Goal: Task Accomplishment & Management: Complete application form

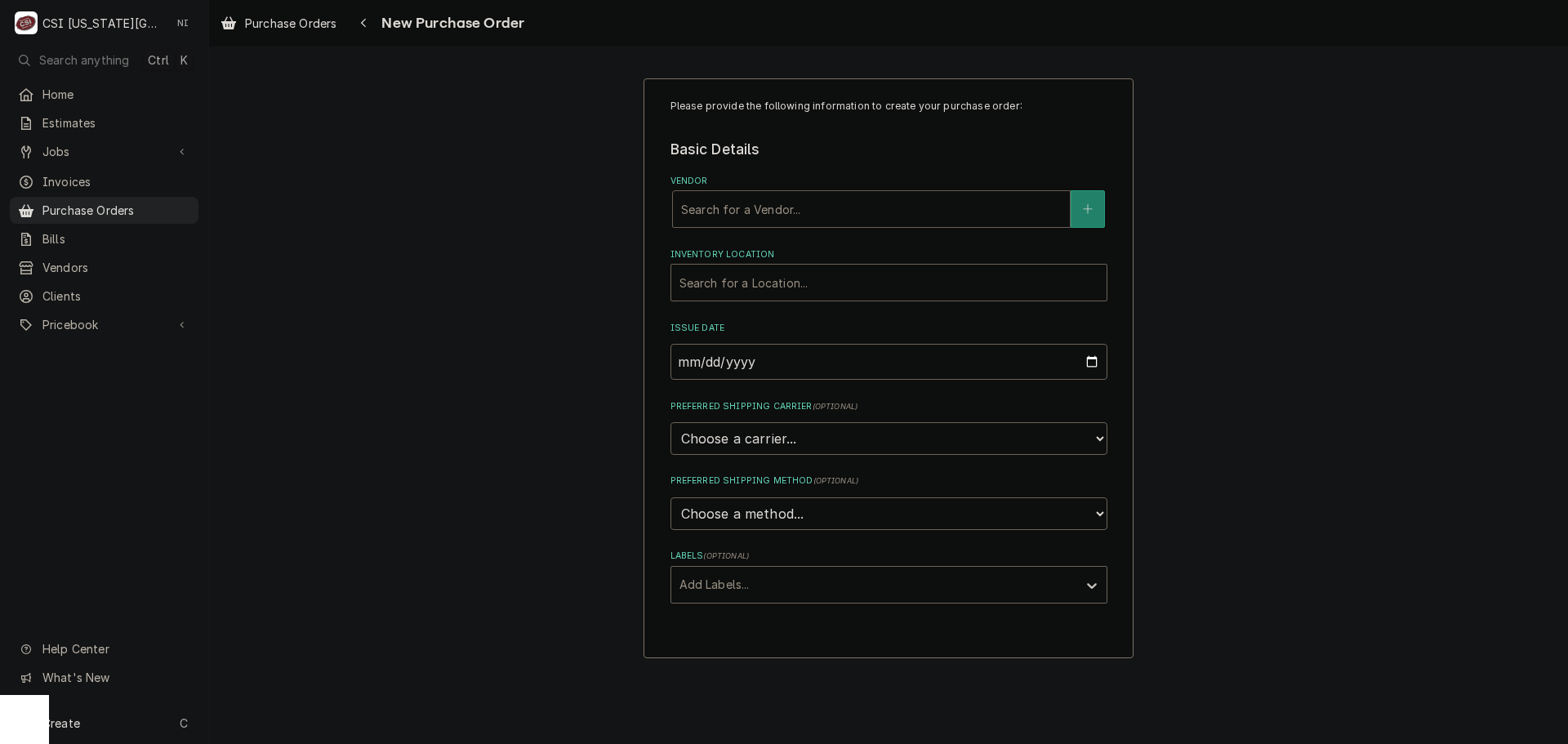
click at [859, 215] on div "Vendor" at bounding box center [871, 208] width 381 height 29
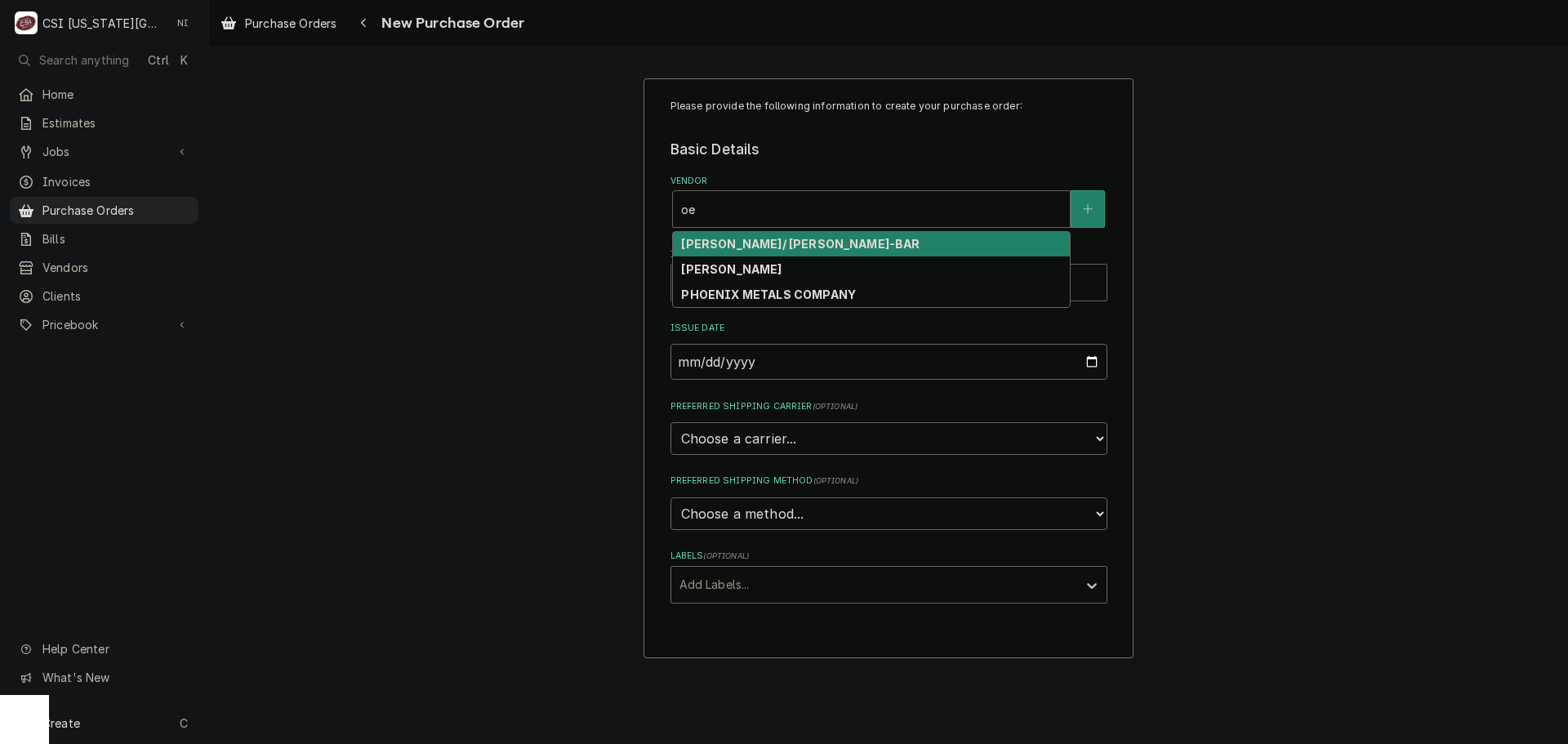
type input "o"
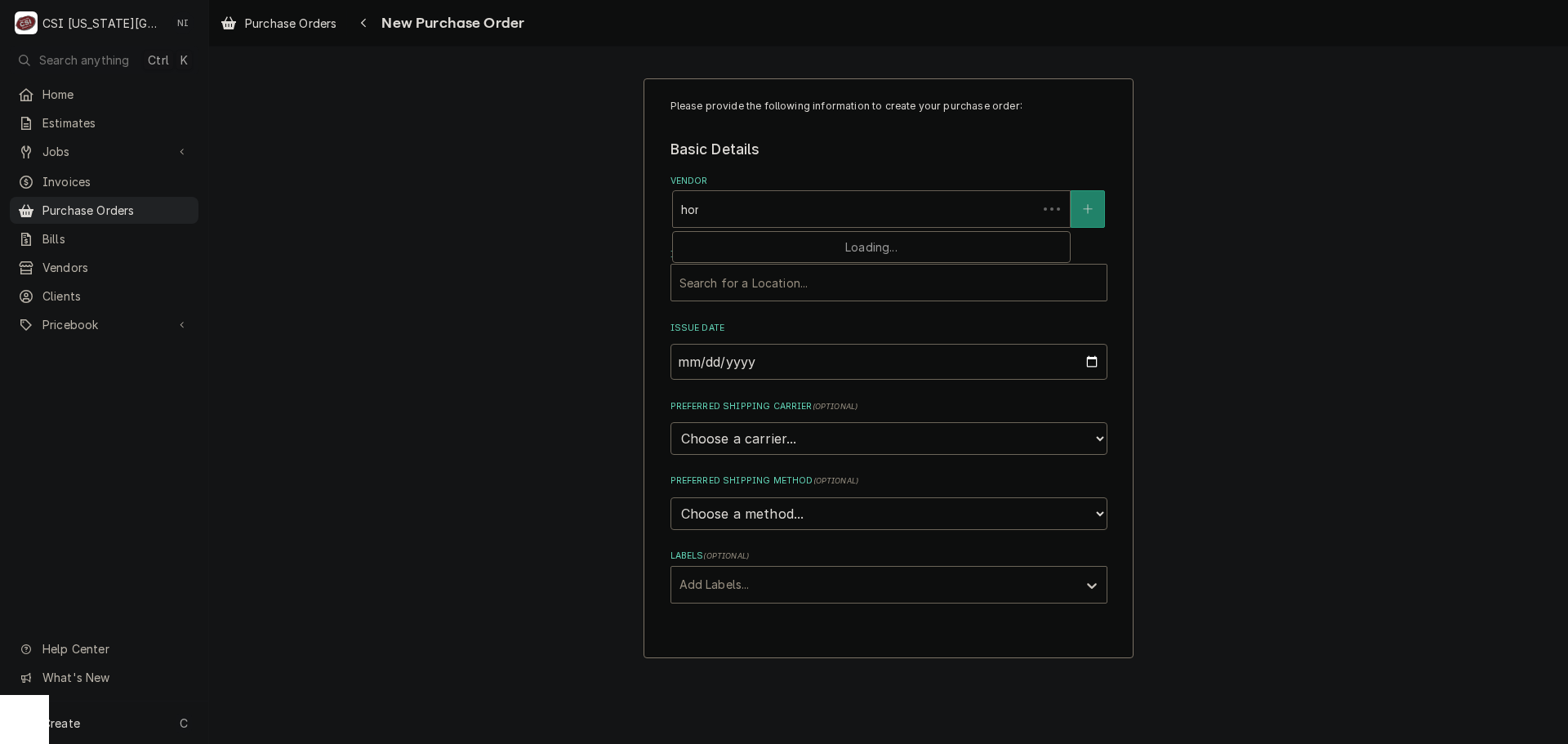
type input "home"
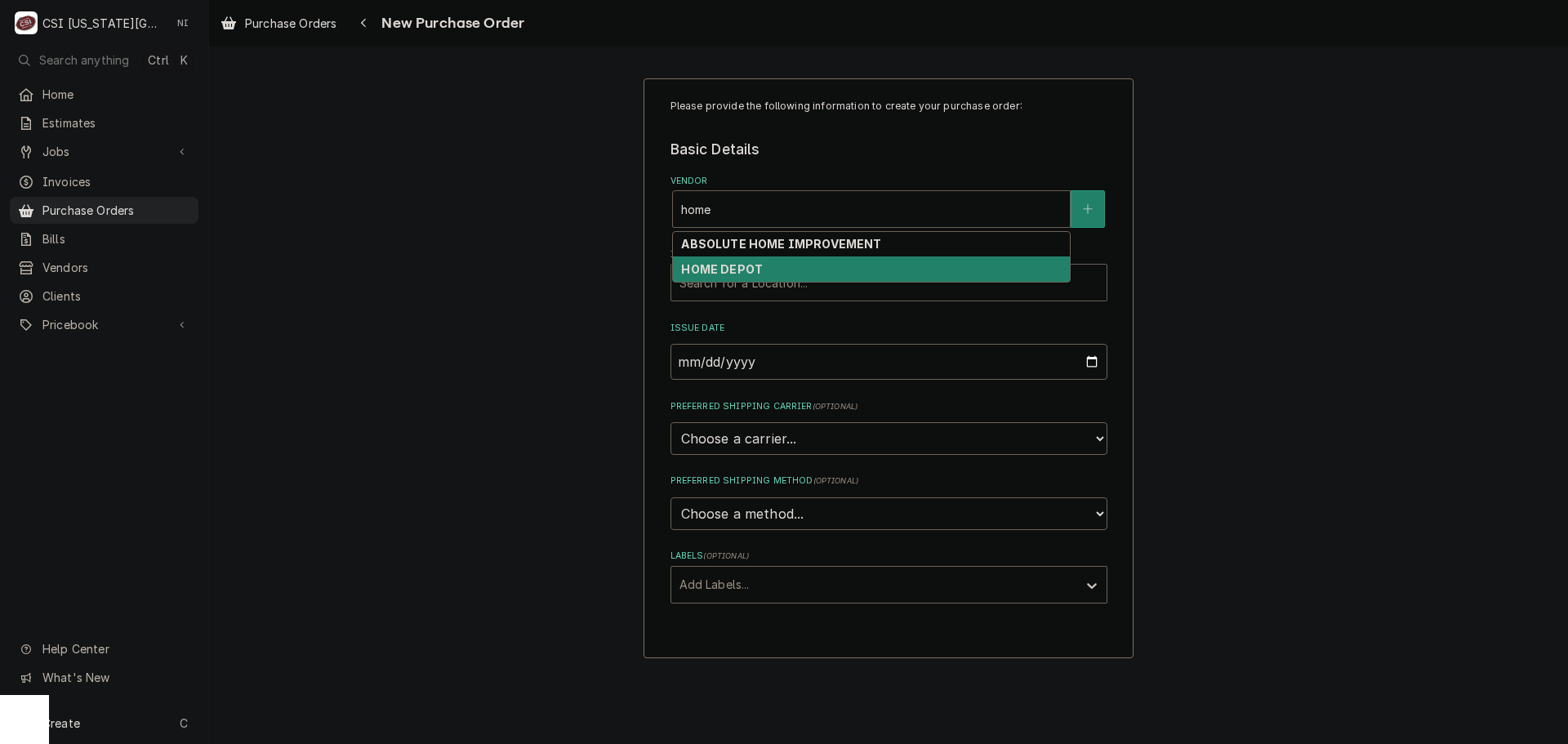
click at [809, 268] on div "HOME DEPOT" at bounding box center [871, 269] width 397 height 25
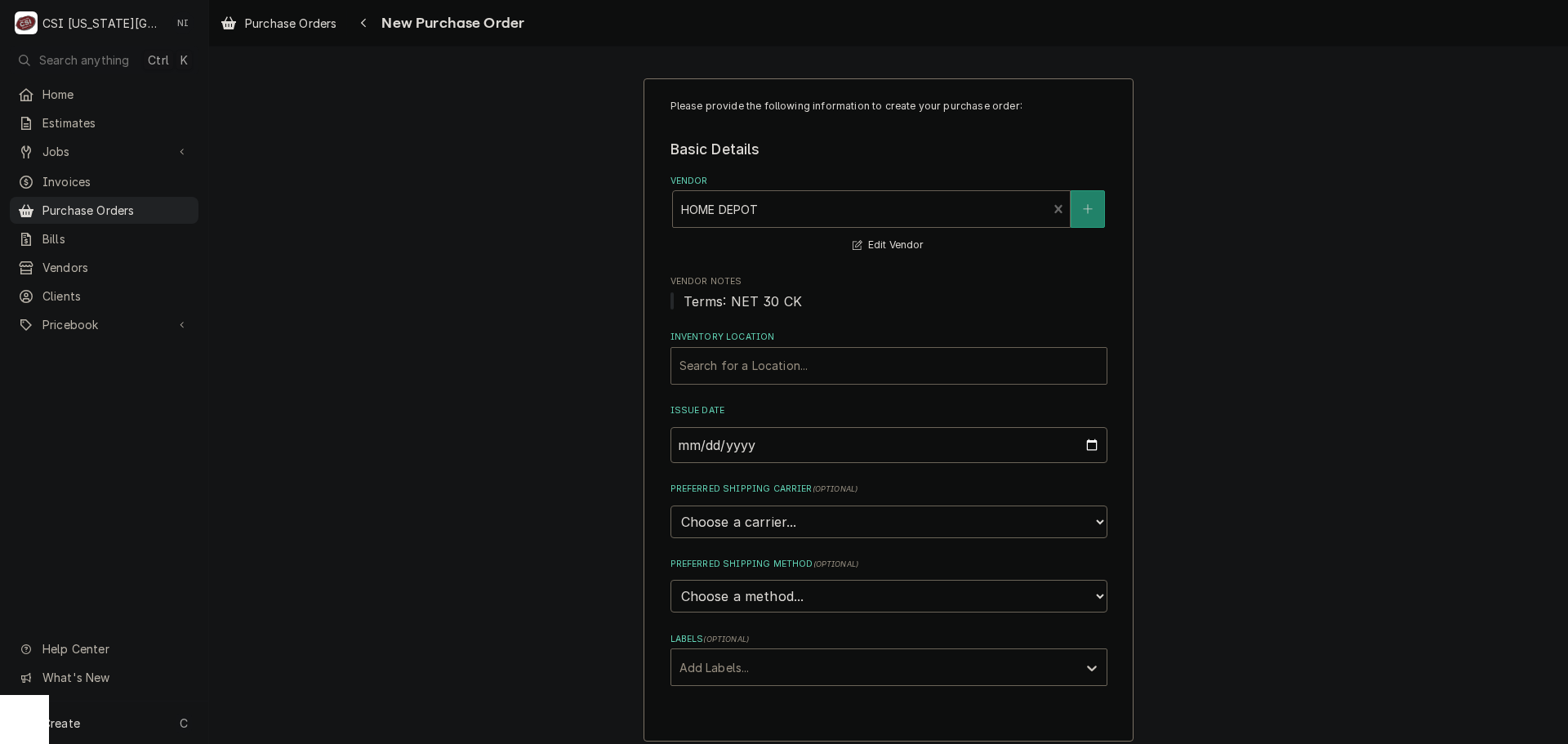
click at [743, 369] on div "Inventory Location" at bounding box center [889, 366] width 419 height 29
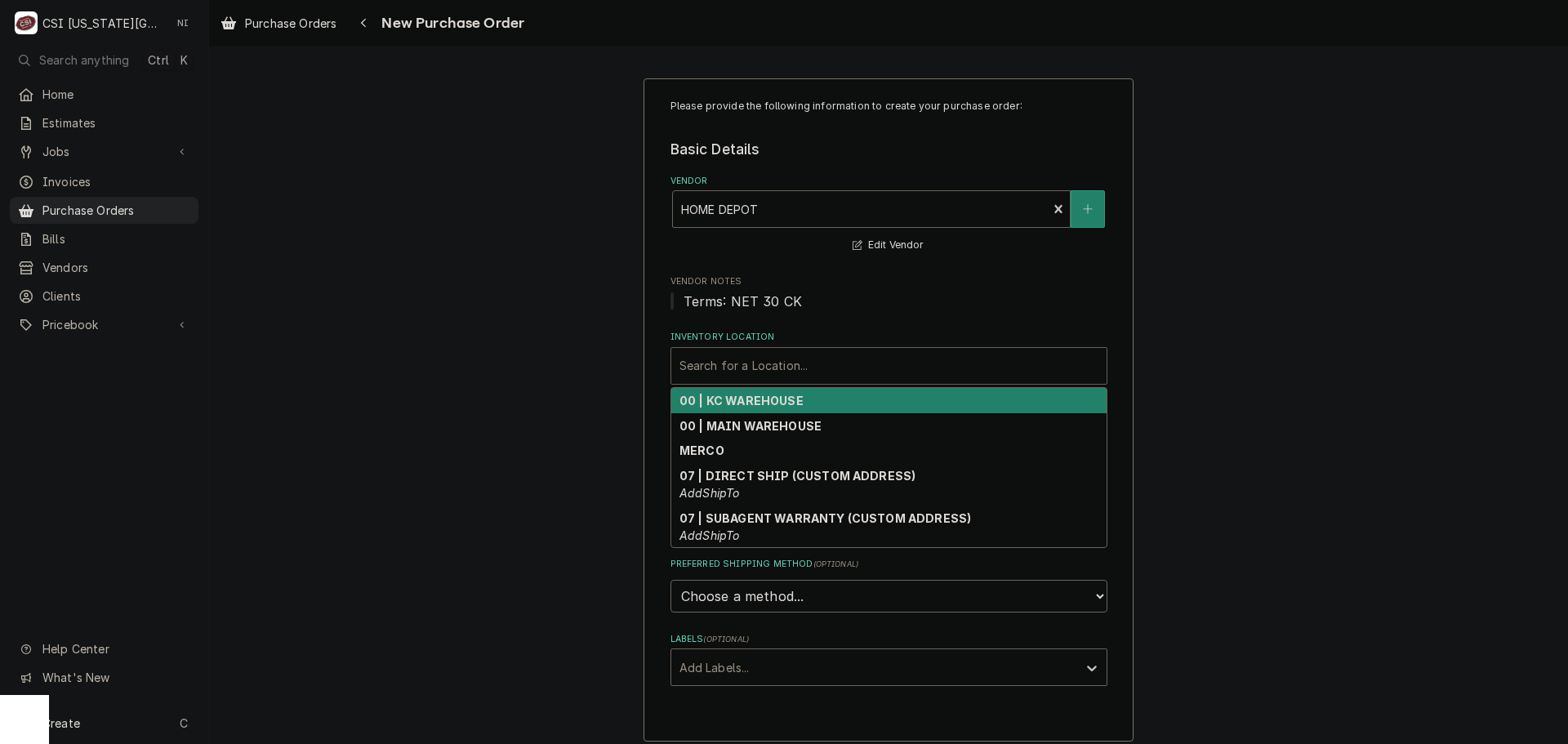
click at [774, 404] on strong "00 | KC WAREHOUSE" at bounding box center [741, 401] width 124 height 14
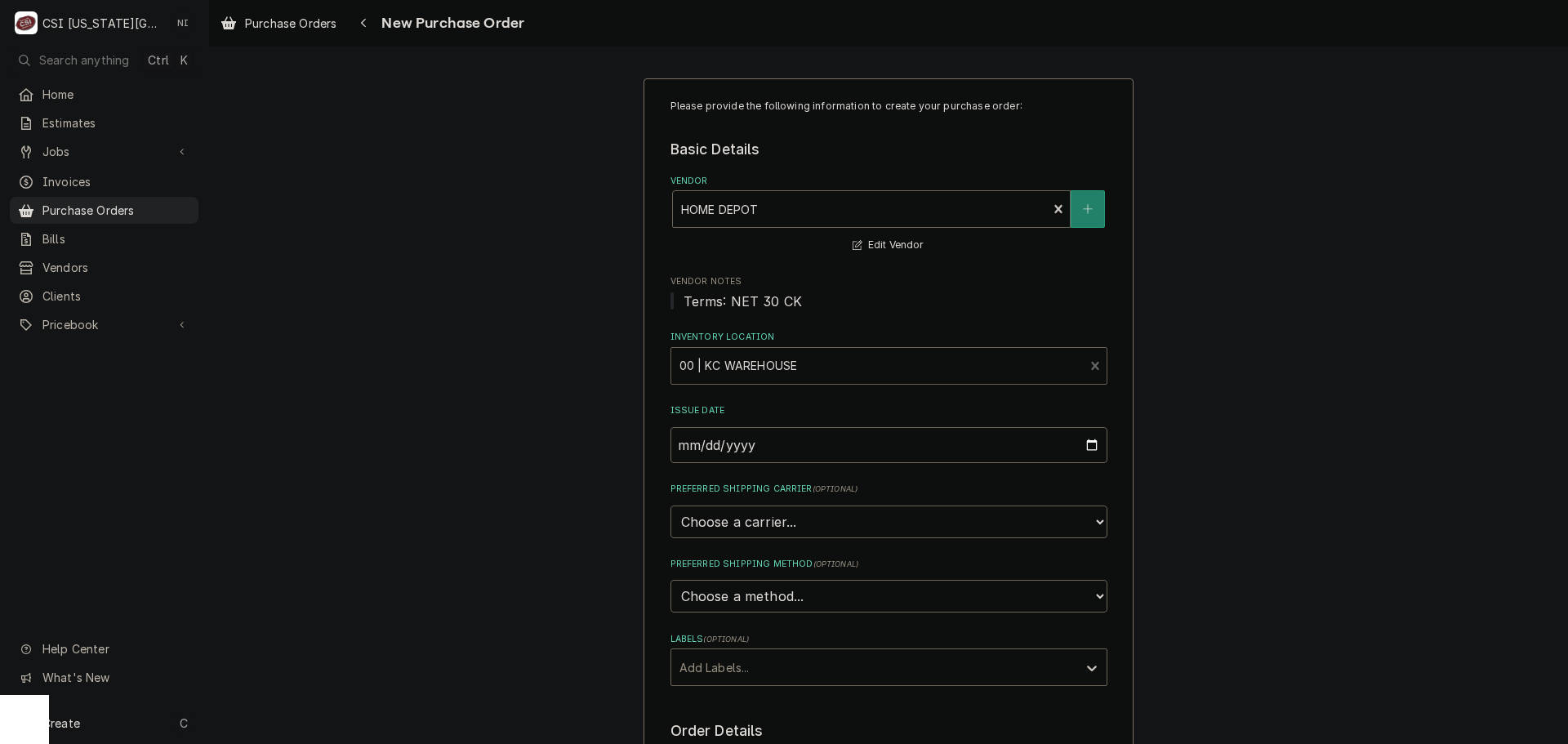
click at [759, 643] on label "Labels ( optional )" at bounding box center [889, 640] width 437 height 13
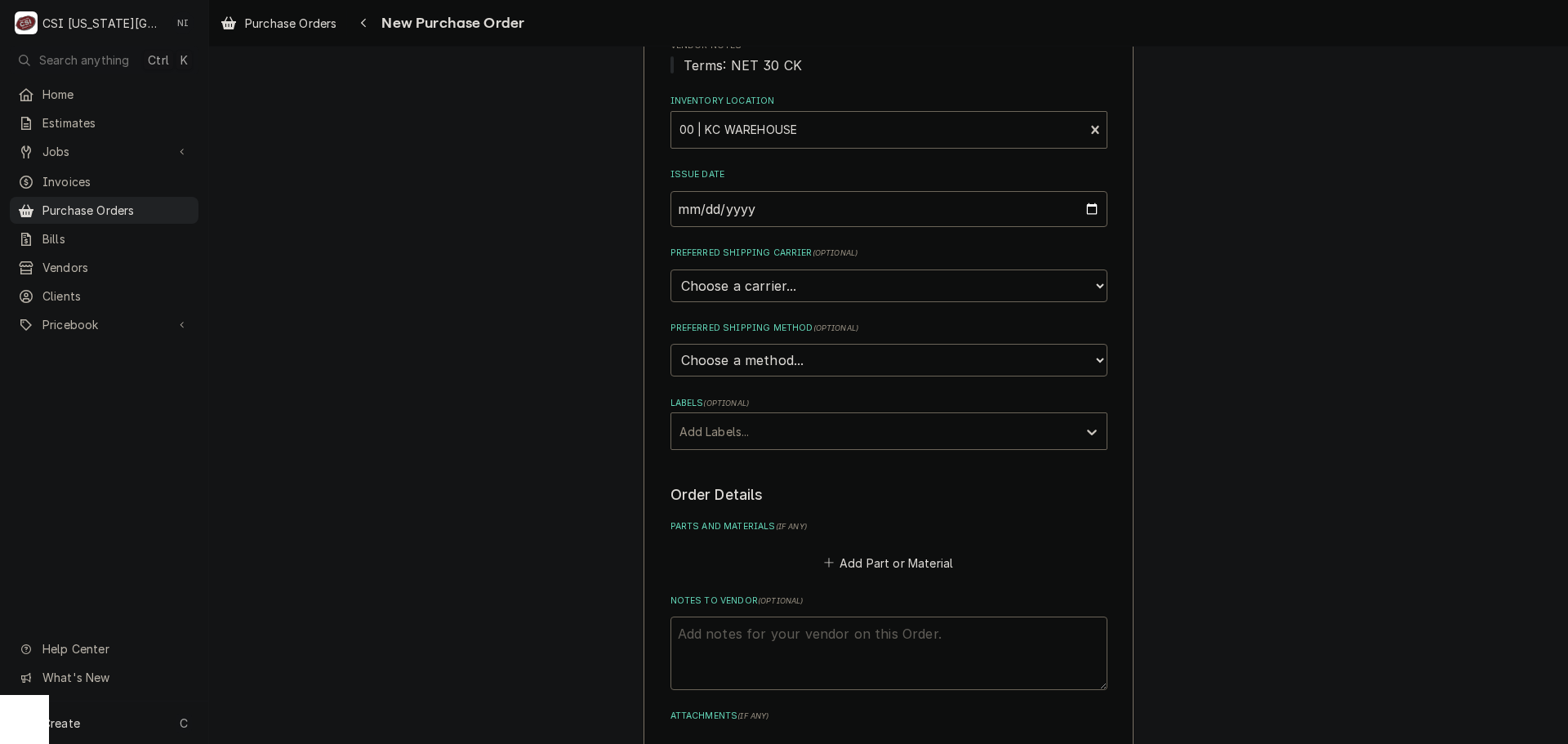
scroll to position [485, 0]
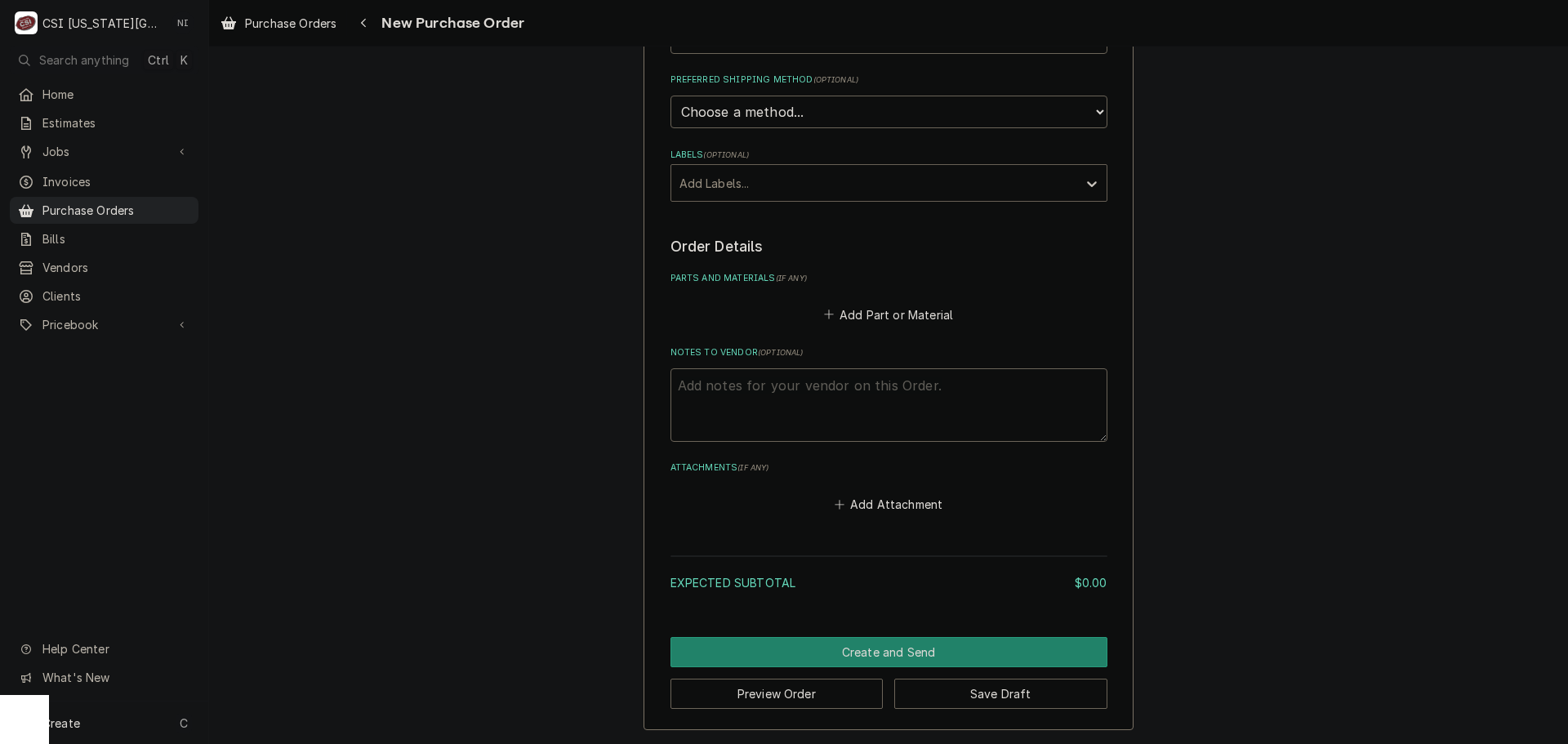
click at [843, 183] on div "Labels" at bounding box center [874, 182] width 390 height 29
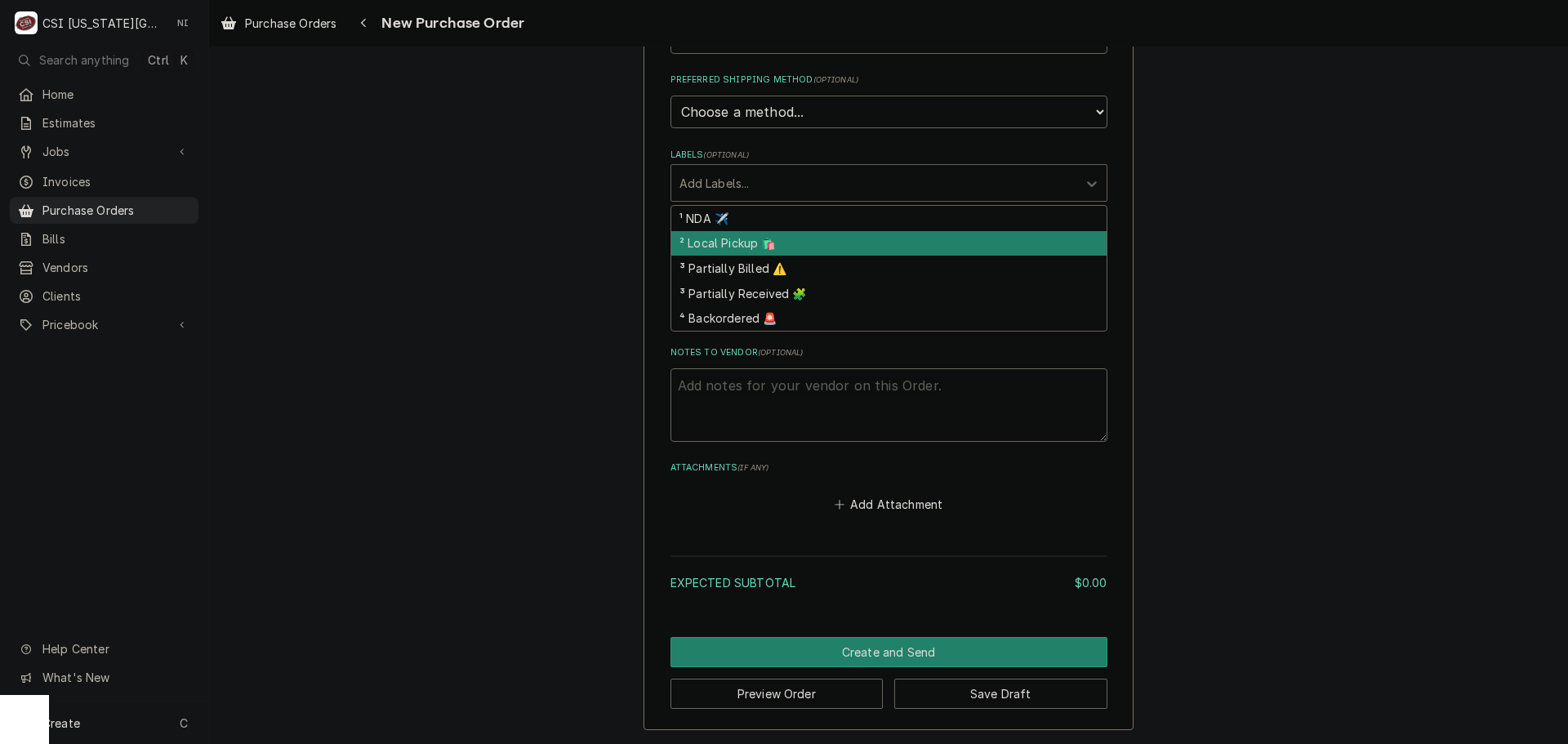
click at [739, 242] on div "² Local Pickup 🛍️" at bounding box center [889, 244] width 436 height 25
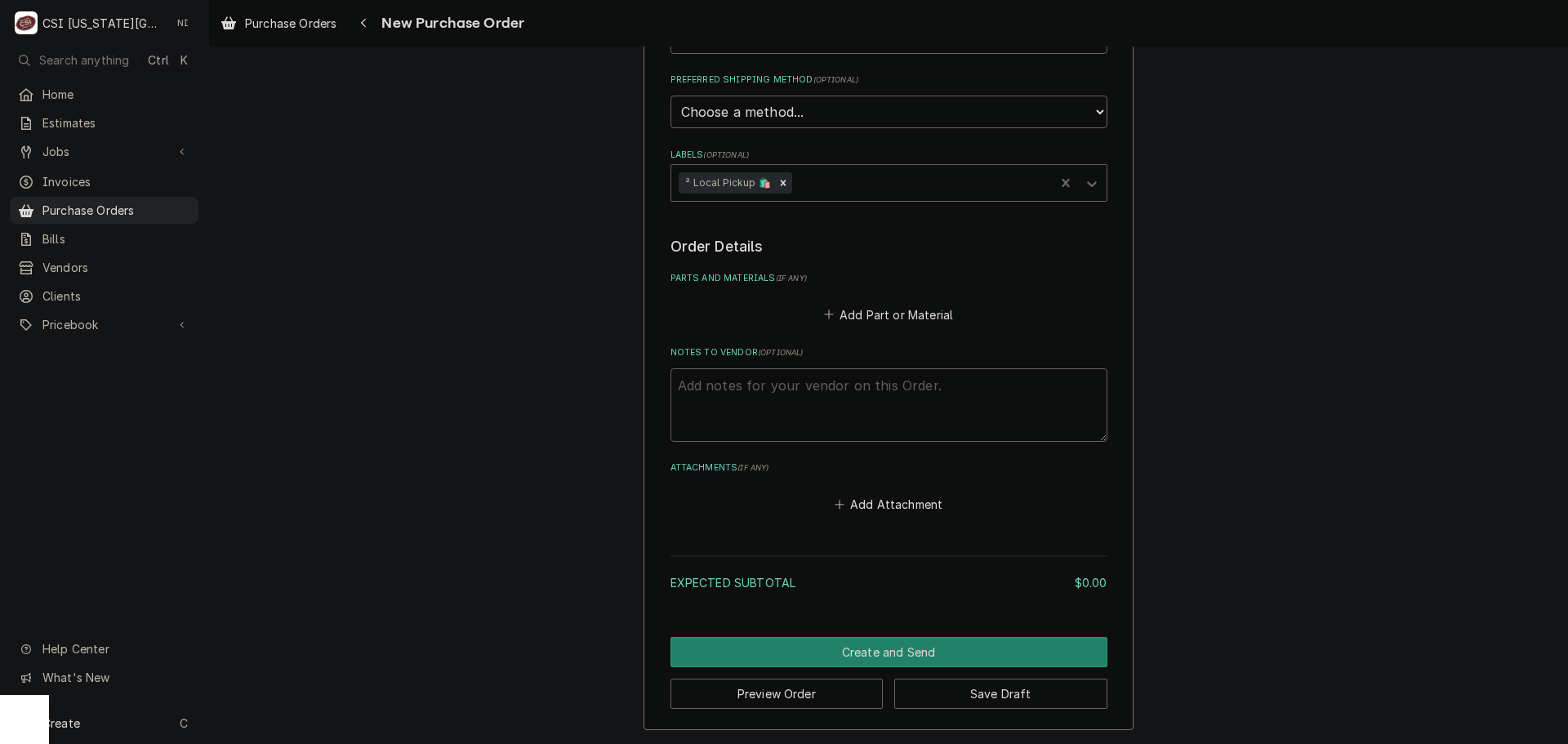
click at [751, 382] on textarea "Notes to Vendor ( optional )" at bounding box center [889, 405] width 437 height 73
type textarea "x"
type textarea "ha"
type textarea "x"
type textarea "har"
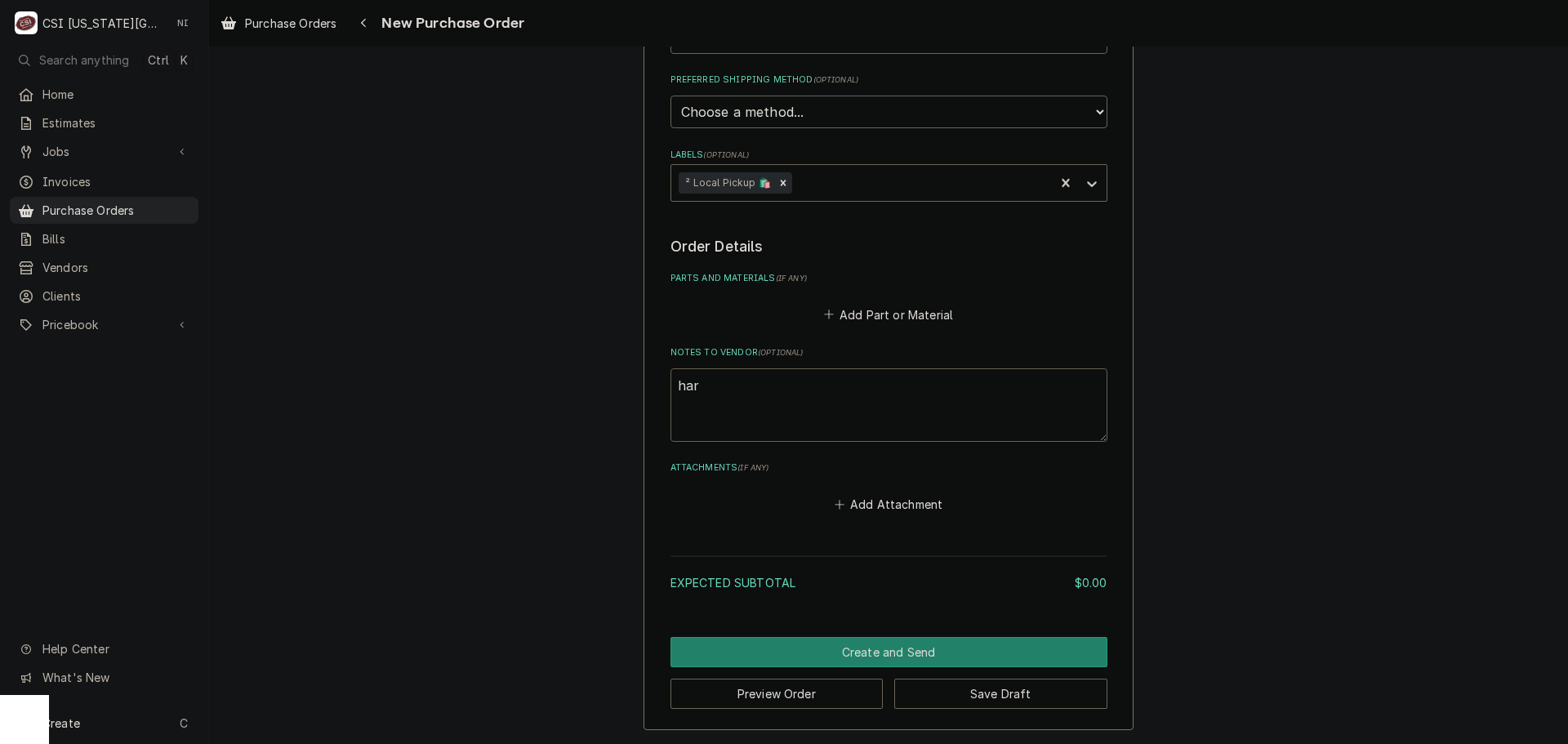
type textarea "x"
type textarea "[PERSON_NAME]"
type textarea "x"
type textarea "harri"
type textarea "x"
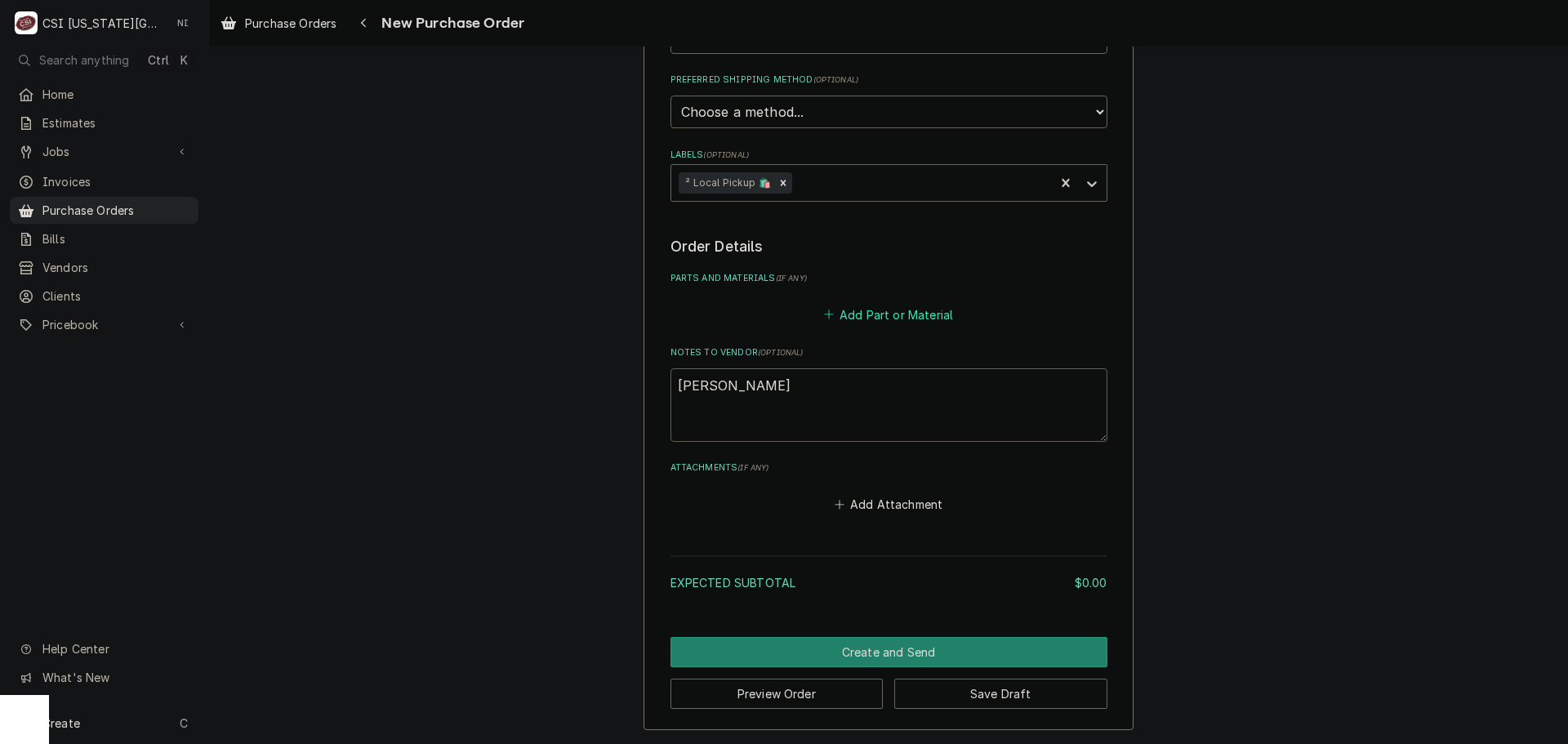
type textarea "[PERSON_NAME]"
click at [834, 310] on button "Add Part or Material" at bounding box center [889, 314] width 135 height 22
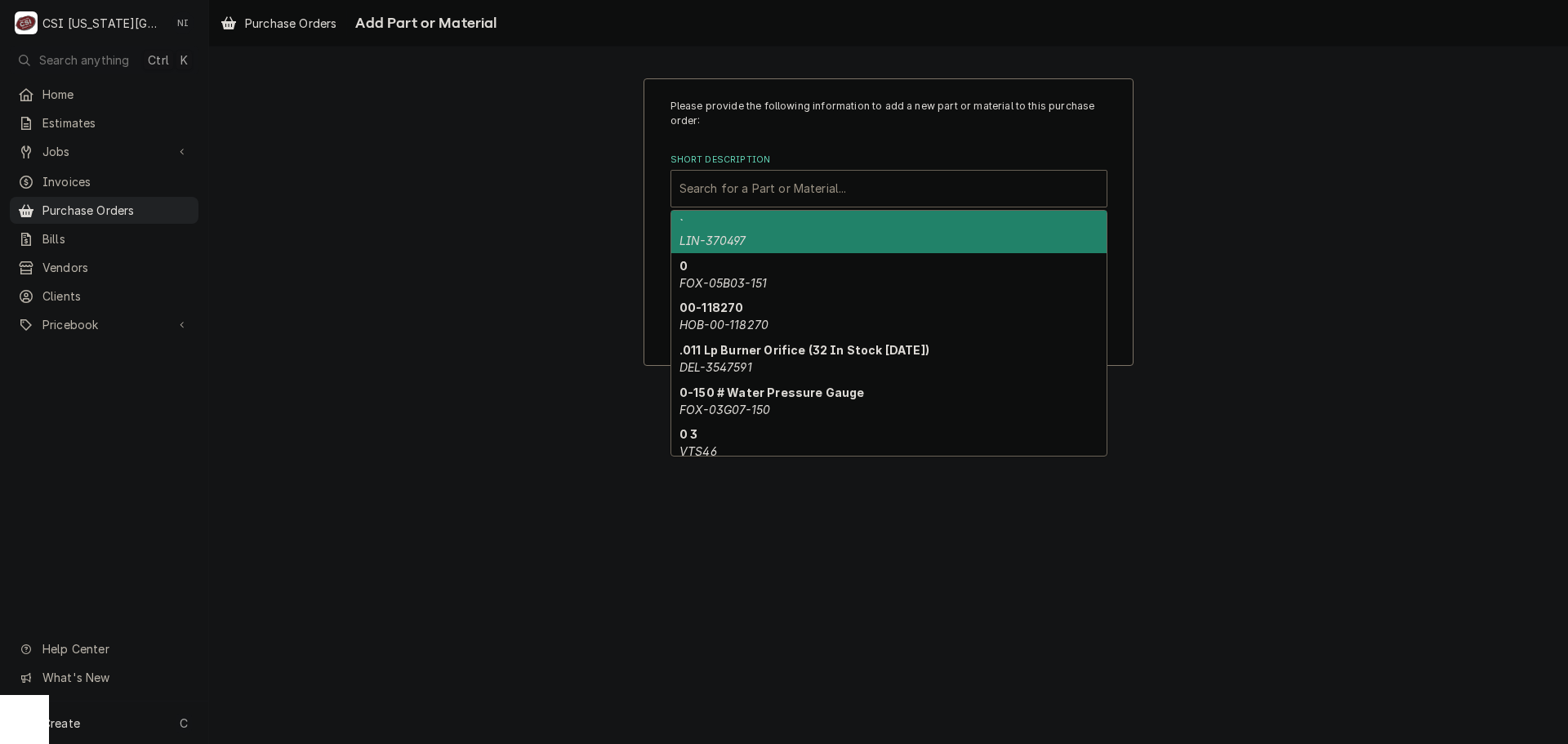
click at [801, 197] on div "Short Description" at bounding box center [889, 188] width 419 height 29
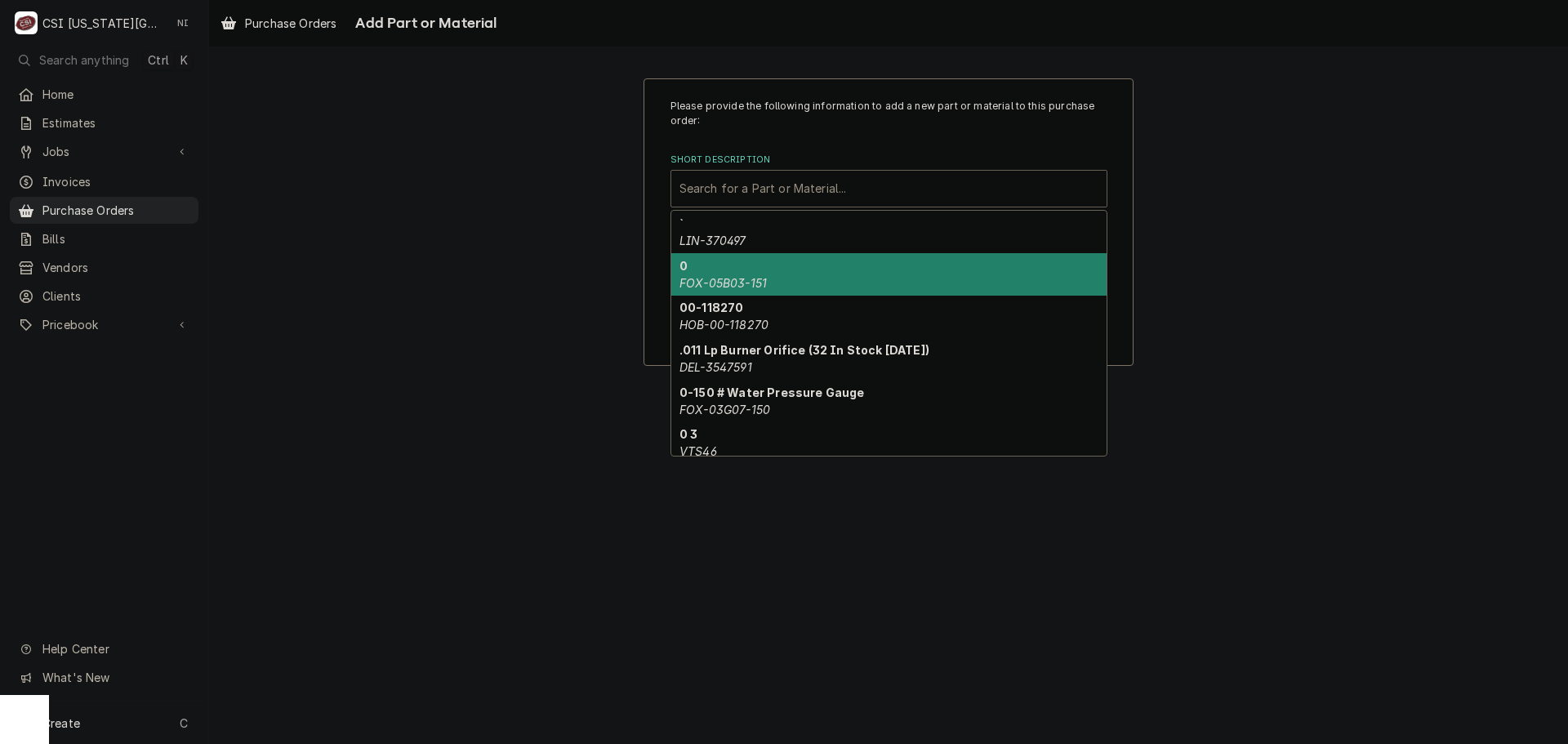
click at [1269, 232] on div "Please provide the following information to add a new part or material to this …" at bounding box center [889, 222] width 1359 height 317
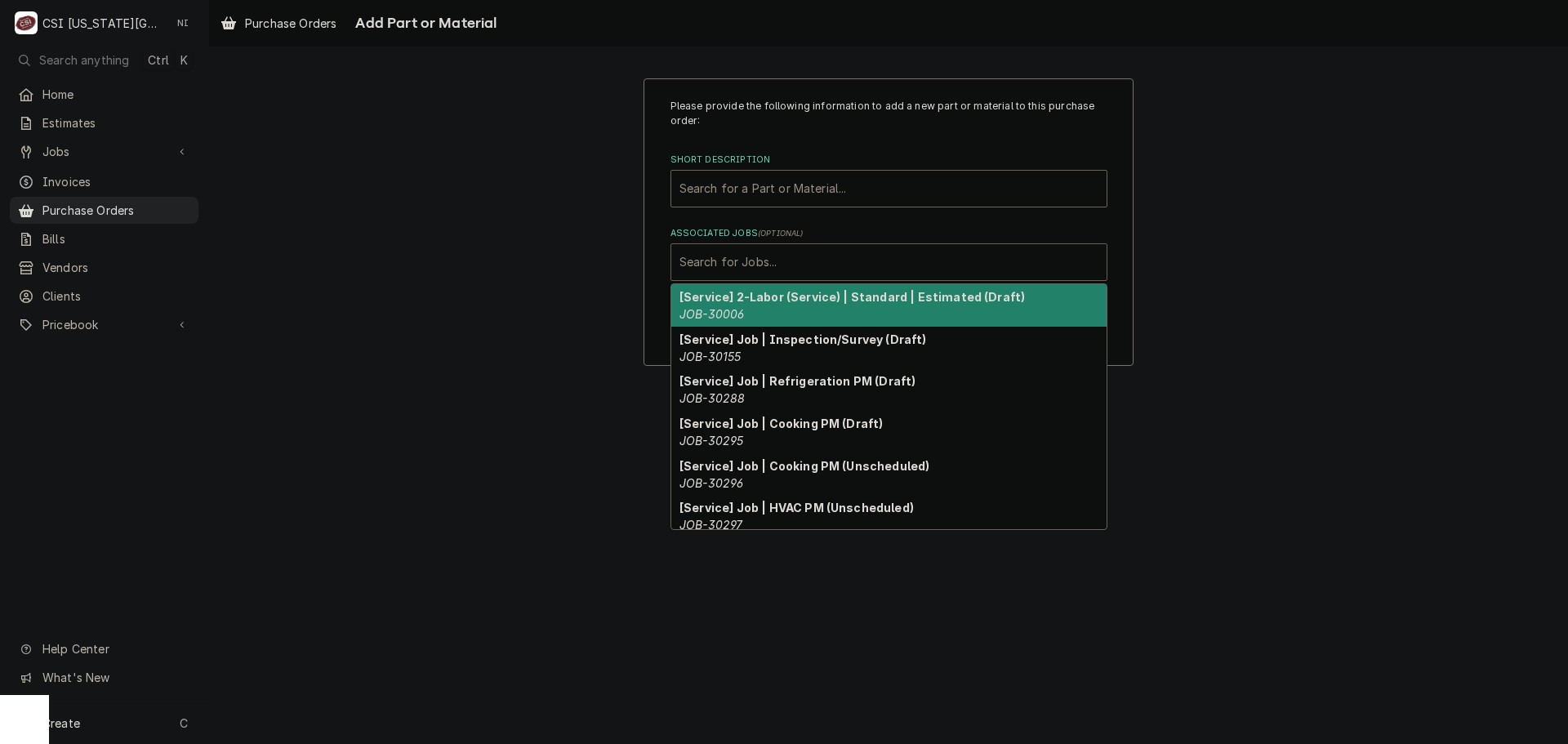
click at [933, 256] on div "Associated Jobs" at bounding box center [889, 262] width 419 height 29
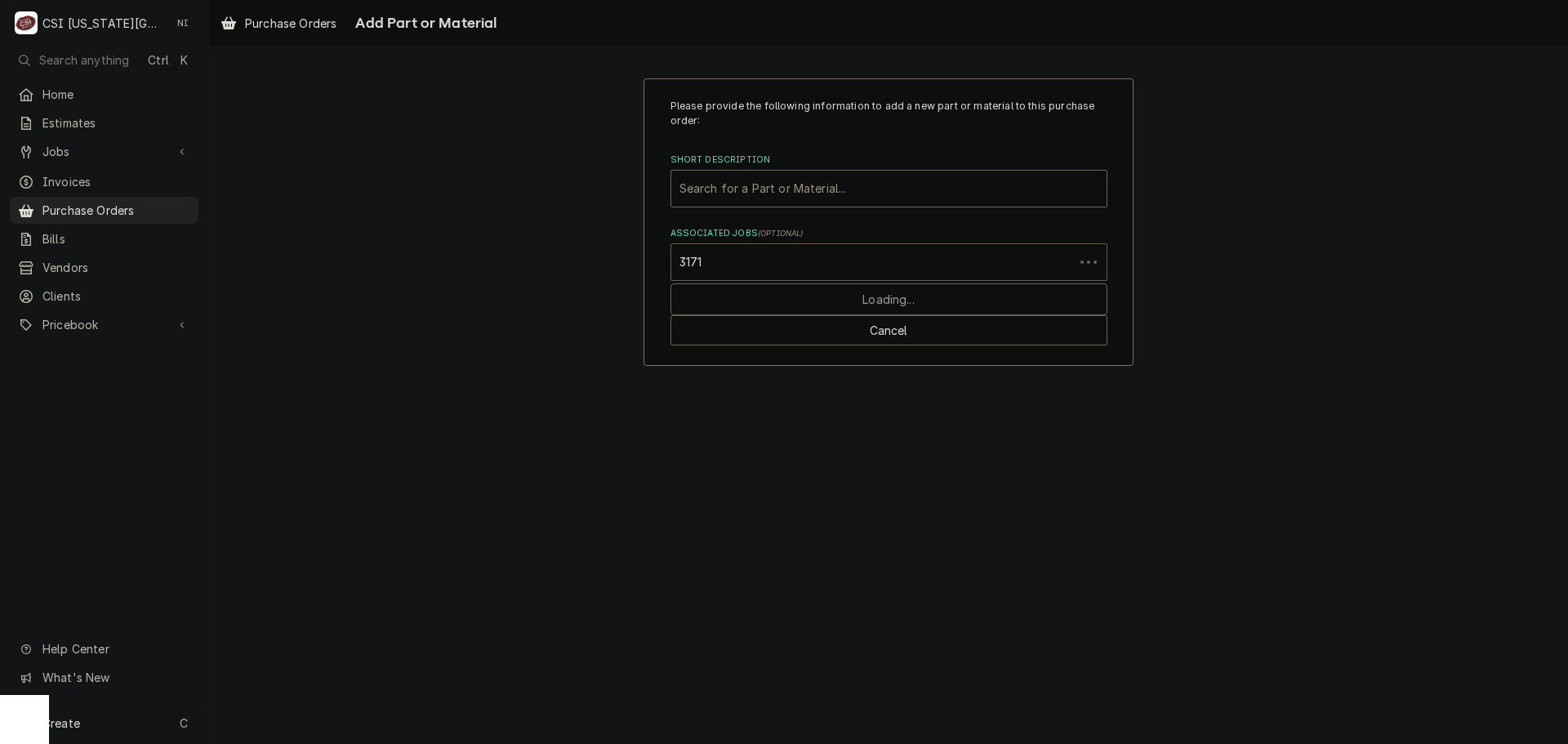
type input "31711"
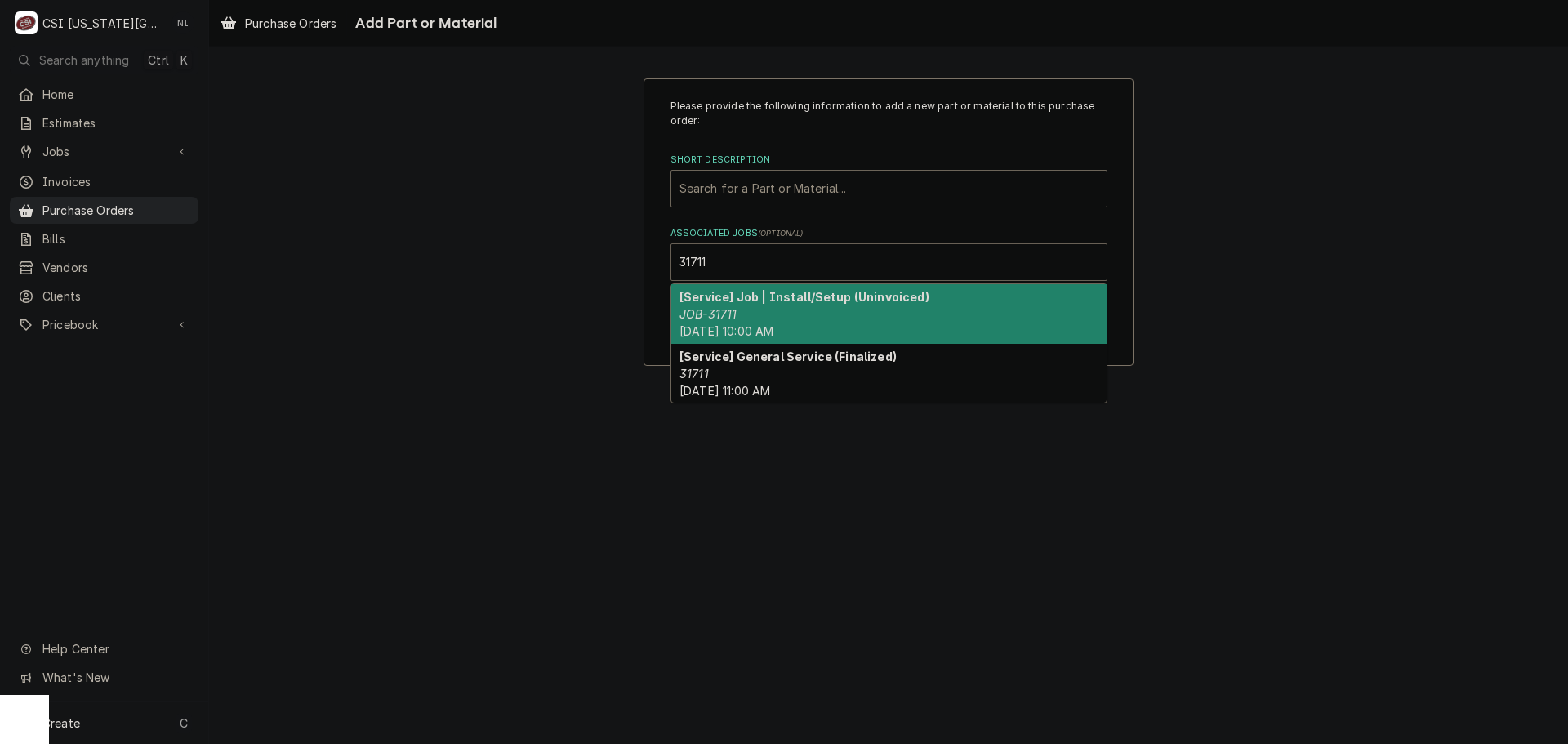
click at [843, 303] on strong "[Service] Job | Install/Setup (Uninvoiced)" at bounding box center [804, 297] width 250 height 14
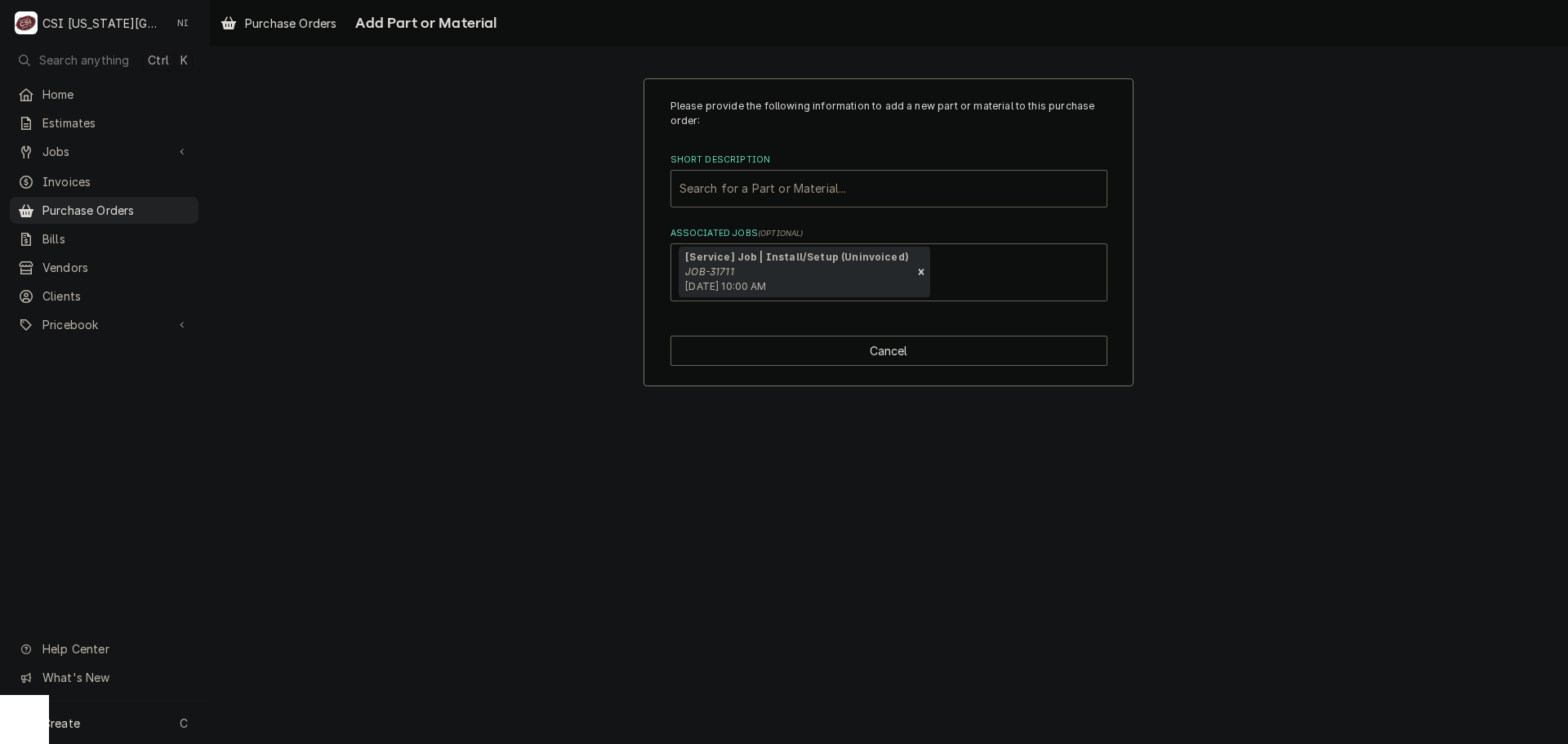
click at [820, 181] on div "Short Description" at bounding box center [889, 188] width 419 height 29
type input "misc serv"
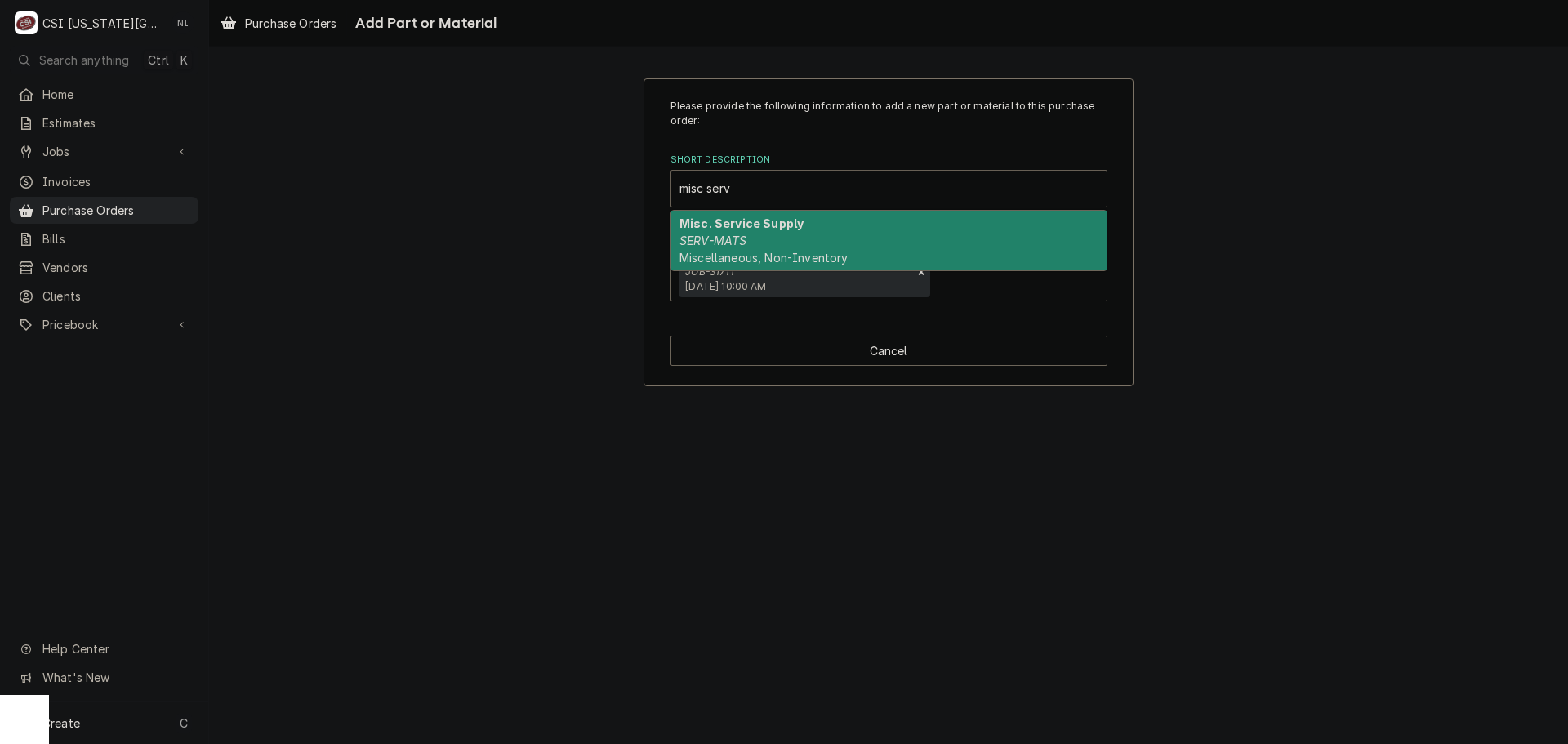
click at [789, 230] on strong "Misc. Service Supply" at bounding box center [741, 223] width 124 height 14
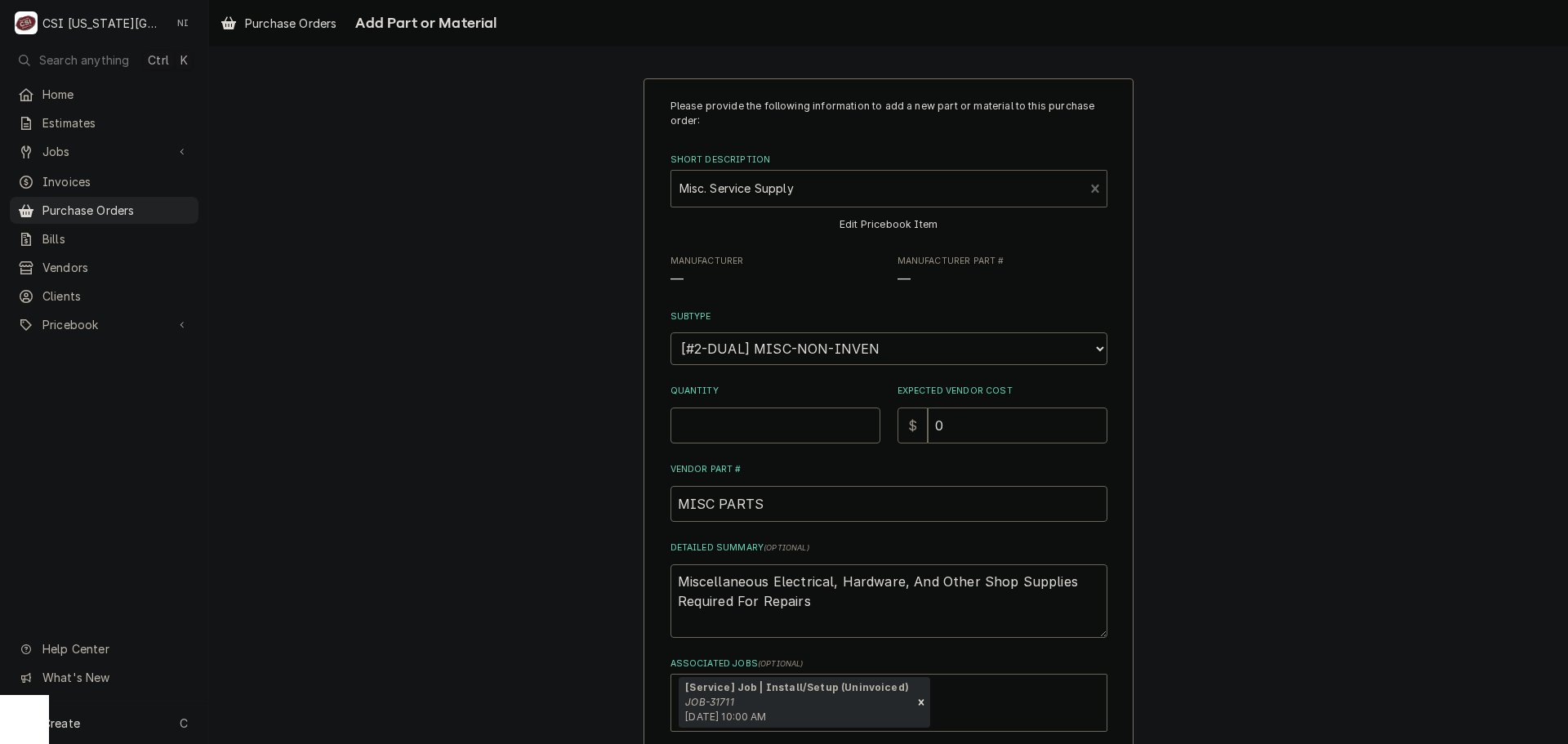
type textarea "x"
click at [821, 194] on div "Short Description" at bounding box center [878, 188] width 397 height 29
type input "misc pro"
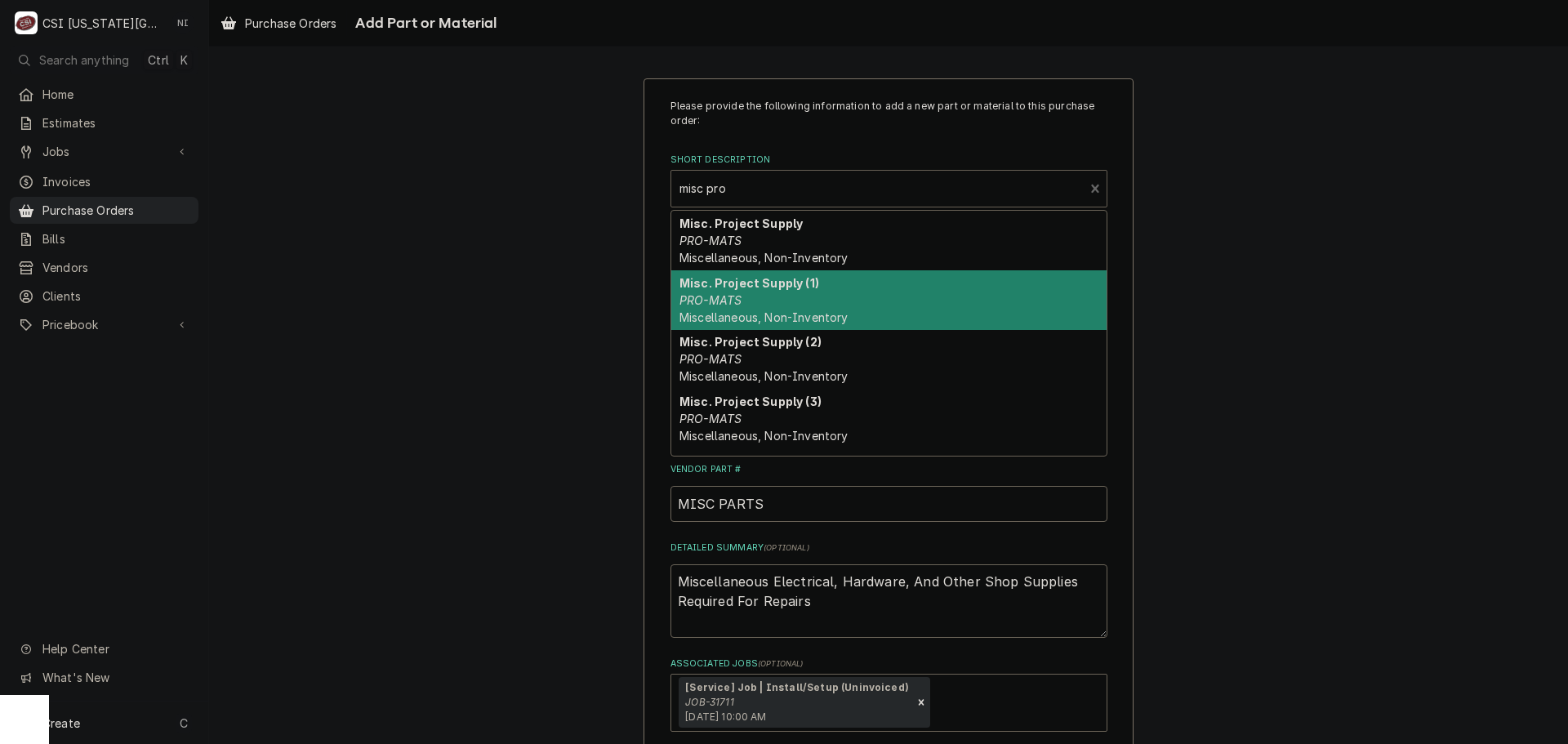
click at [845, 285] on div "Misc. Project Supply (1) PRO-MATS Miscellaneous, Non-Inventory" at bounding box center [889, 301] width 436 height 60
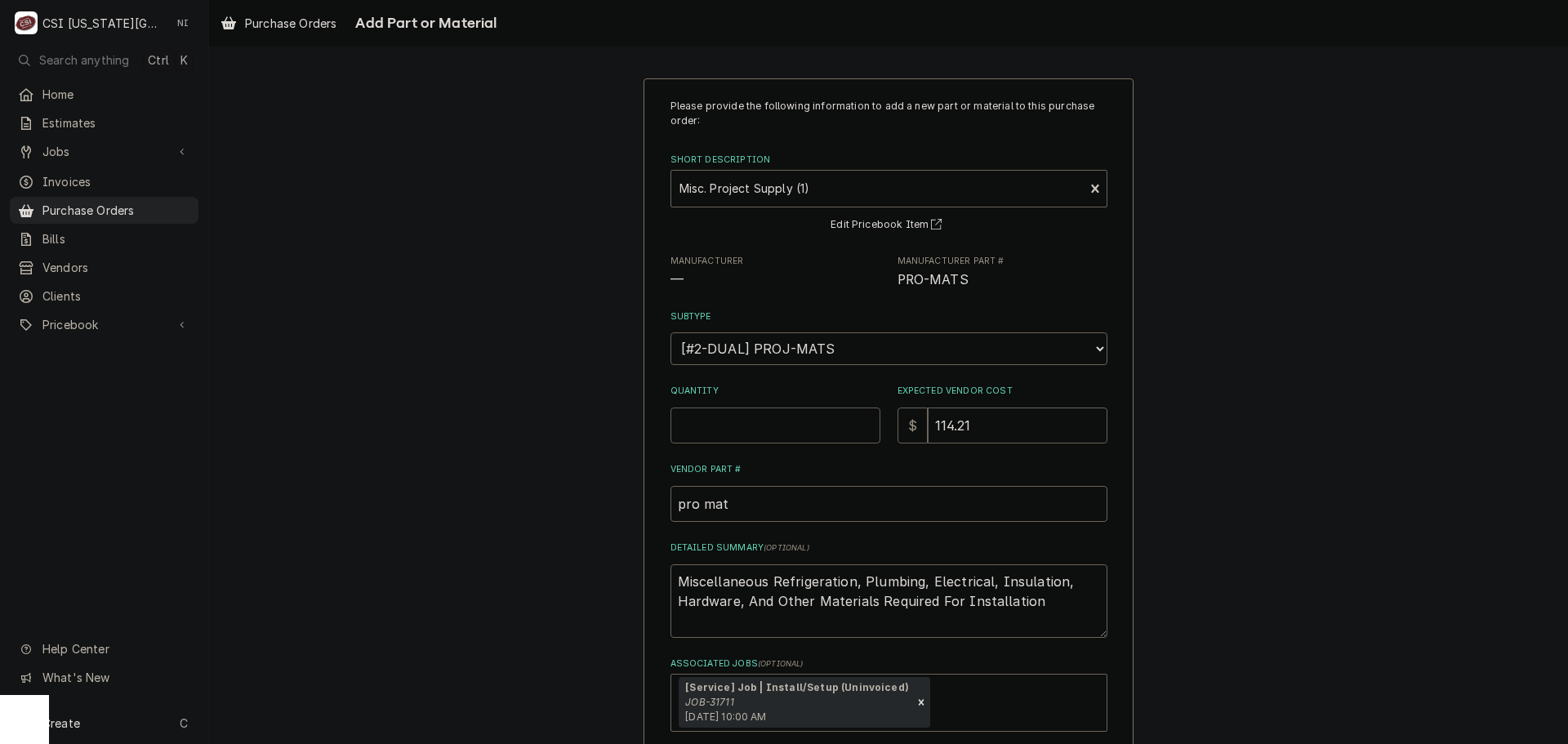
click at [718, 422] on input "Quantity" at bounding box center [775, 425] width 210 height 36
type textarea "x"
type input "1"
type textarea "x"
type input "0"
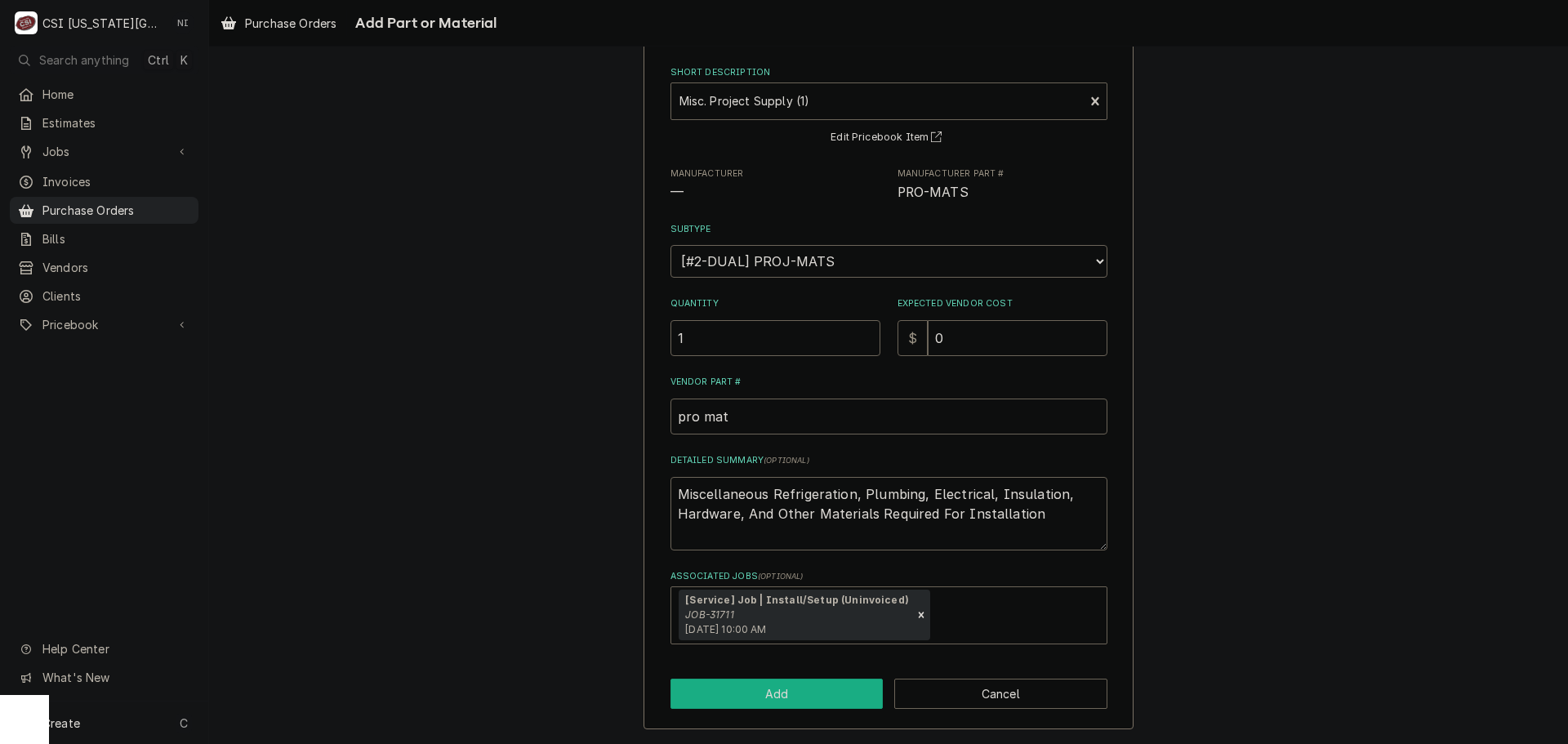
click at [853, 687] on button "Add" at bounding box center [777, 694] width 213 height 30
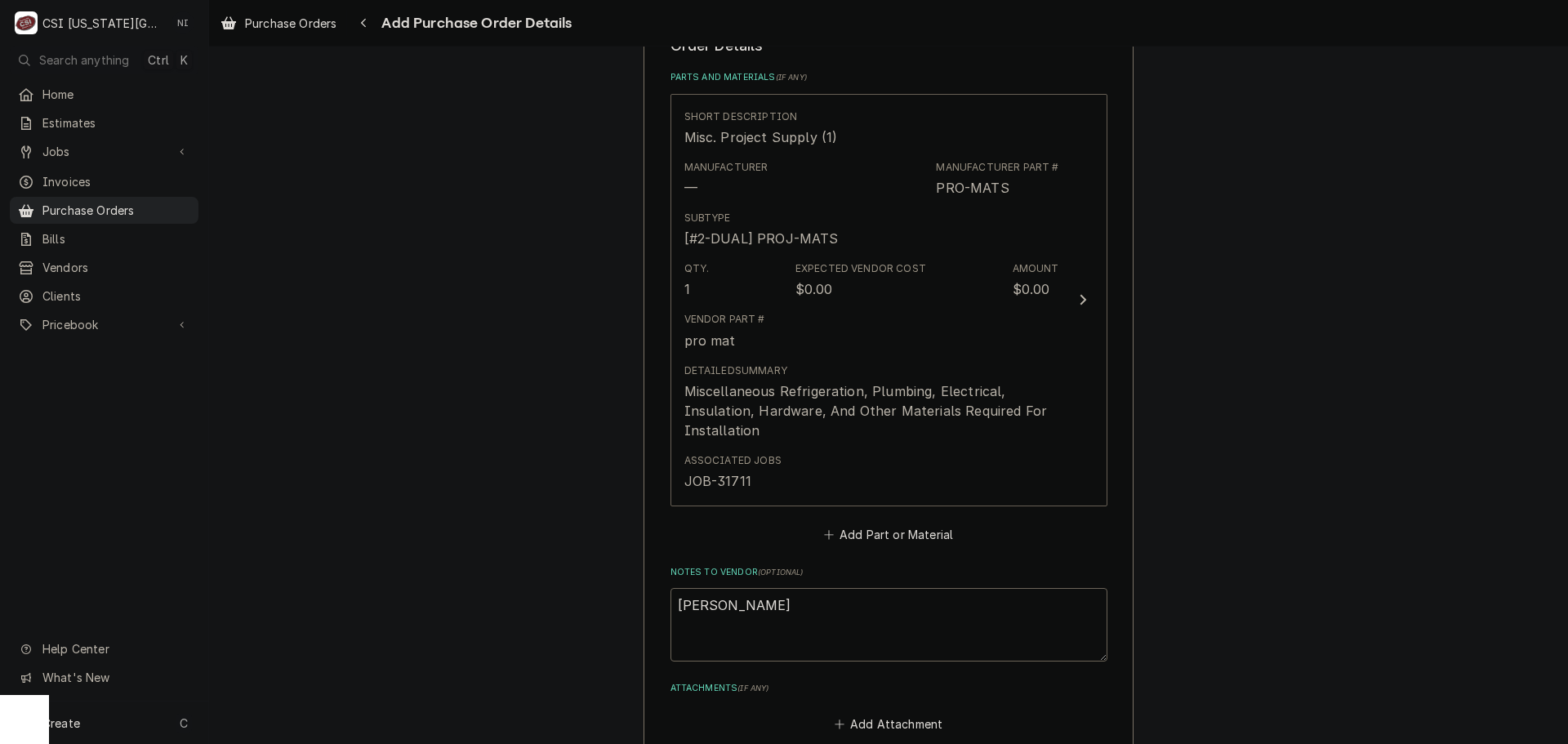
scroll to position [893, 0]
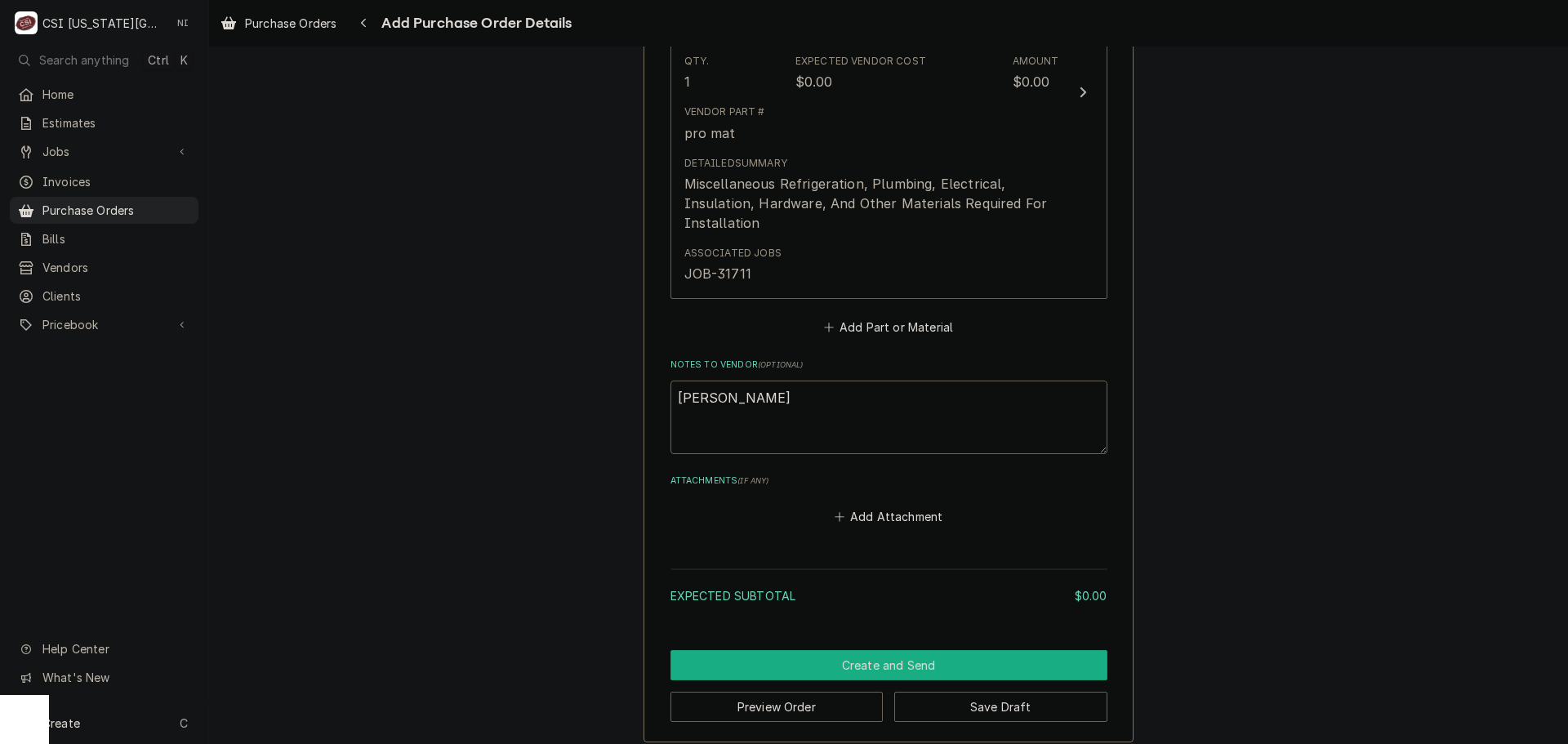
drag, startPoint x: 925, startPoint y: 663, endPoint x: 1559, endPoint y: 598, distance: 637.3
click at [926, 663] on button "Create and Send" at bounding box center [889, 666] width 437 height 30
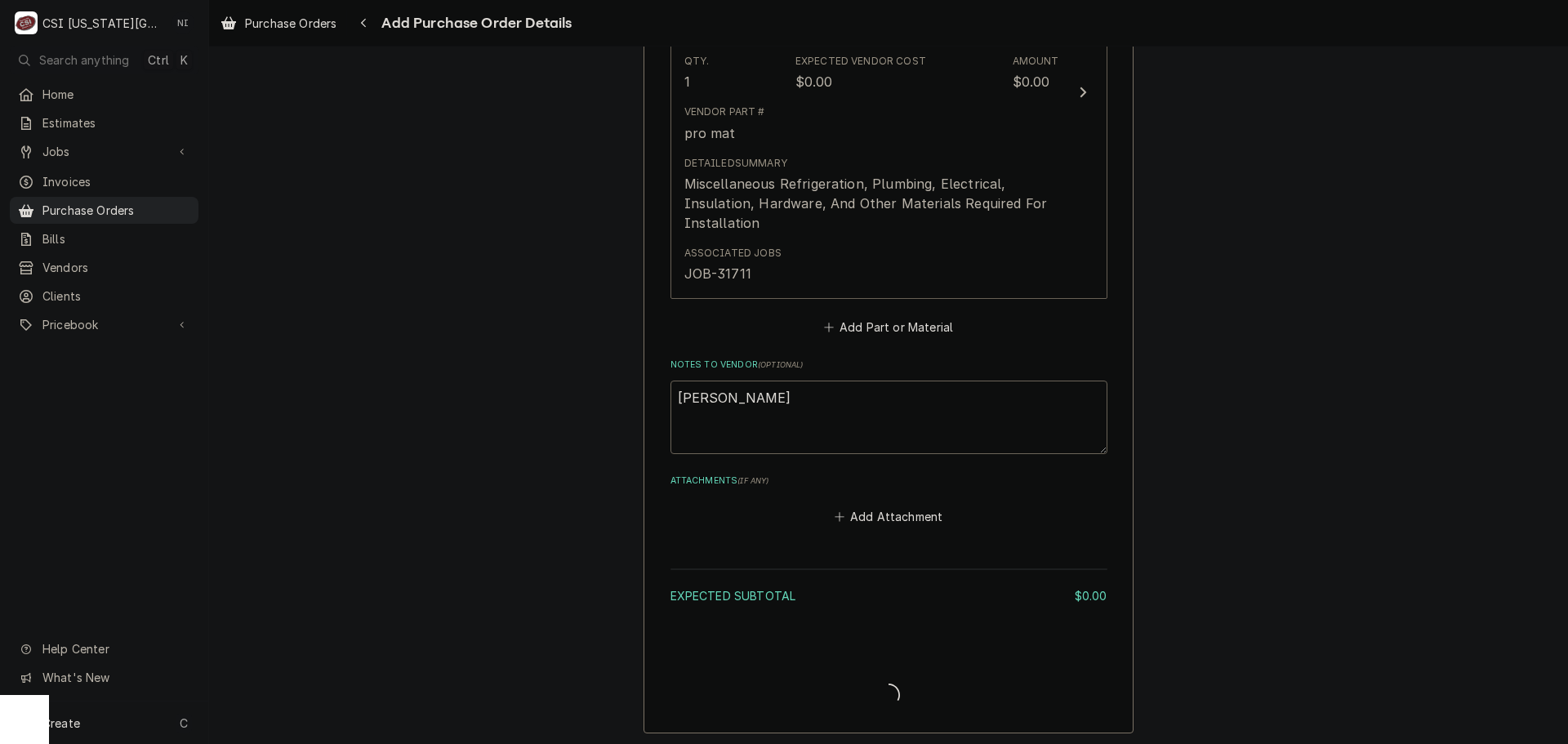
type textarea "x"
